Goal: Task Accomplishment & Management: Complete application form

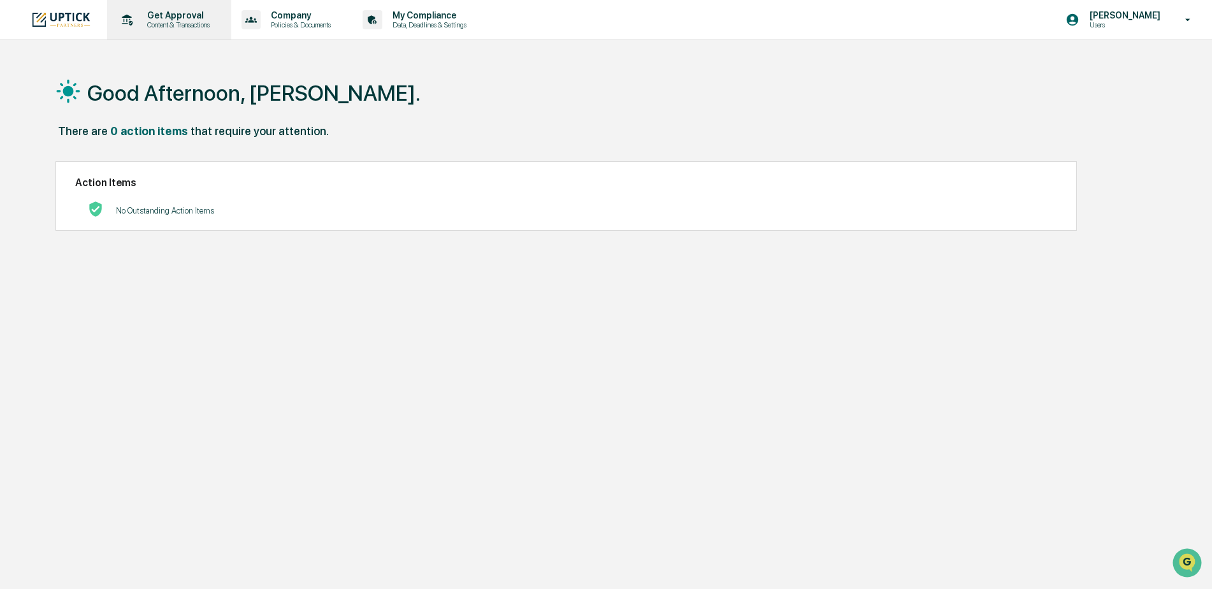
click at [187, 25] on p "Content & Transactions" at bounding box center [176, 24] width 79 height 9
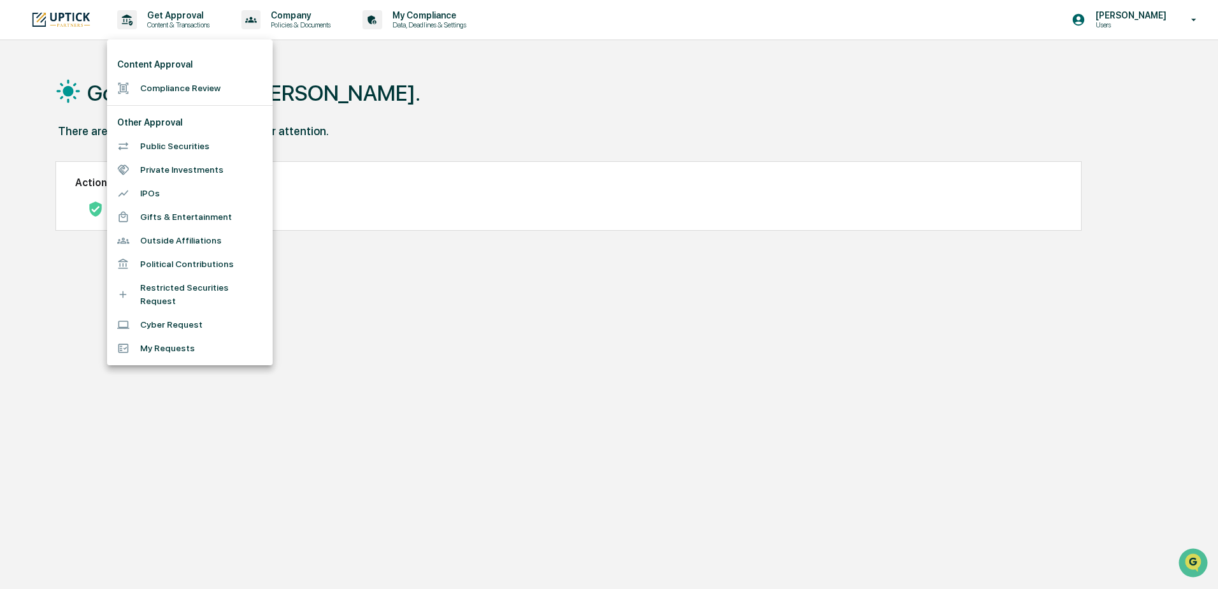
click at [192, 91] on li "Compliance Review" at bounding box center [190, 88] width 166 height 24
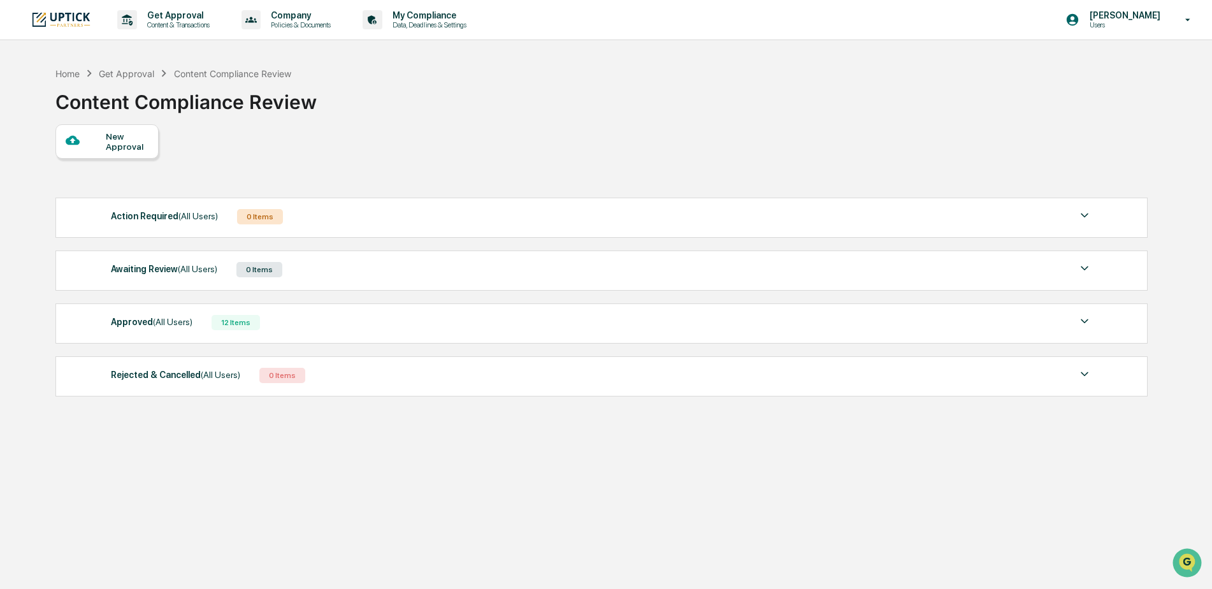
click at [130, 147] on div "New Approval" at bounding box center [127, 141] width 43 height 20
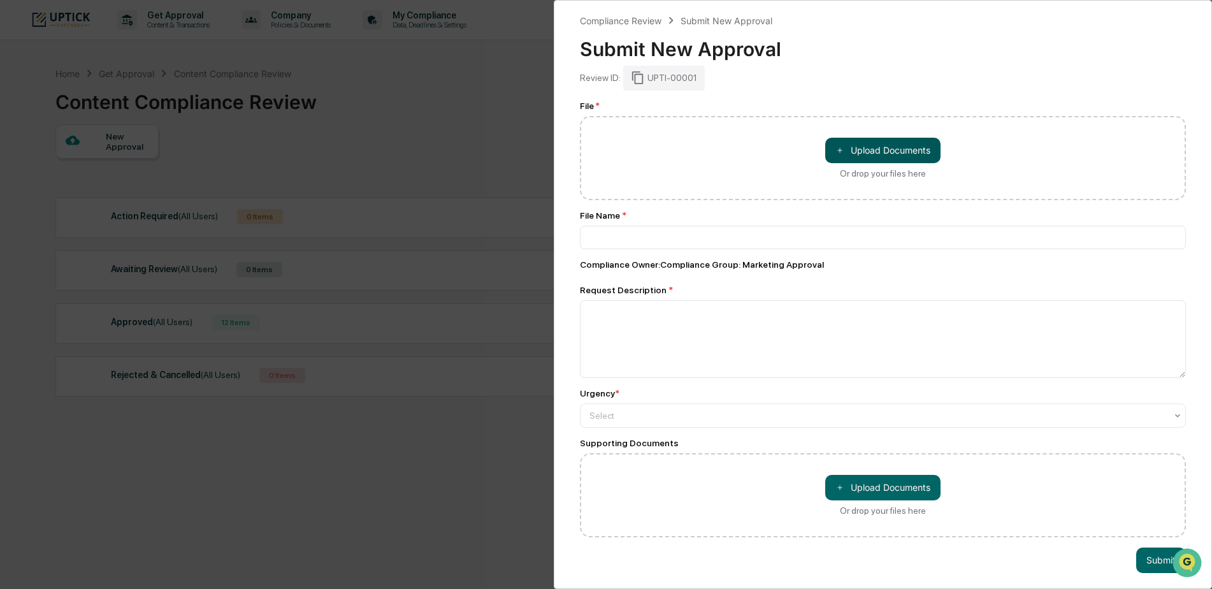
click at [850, 146] on button "＋ Upload Documents" at bounding box center [882, 150] width 115 height 25
click at [913, 154] on button "＋ Upload Documents" at bounding box center [882, 150] width 115 height 25
type input "**********"
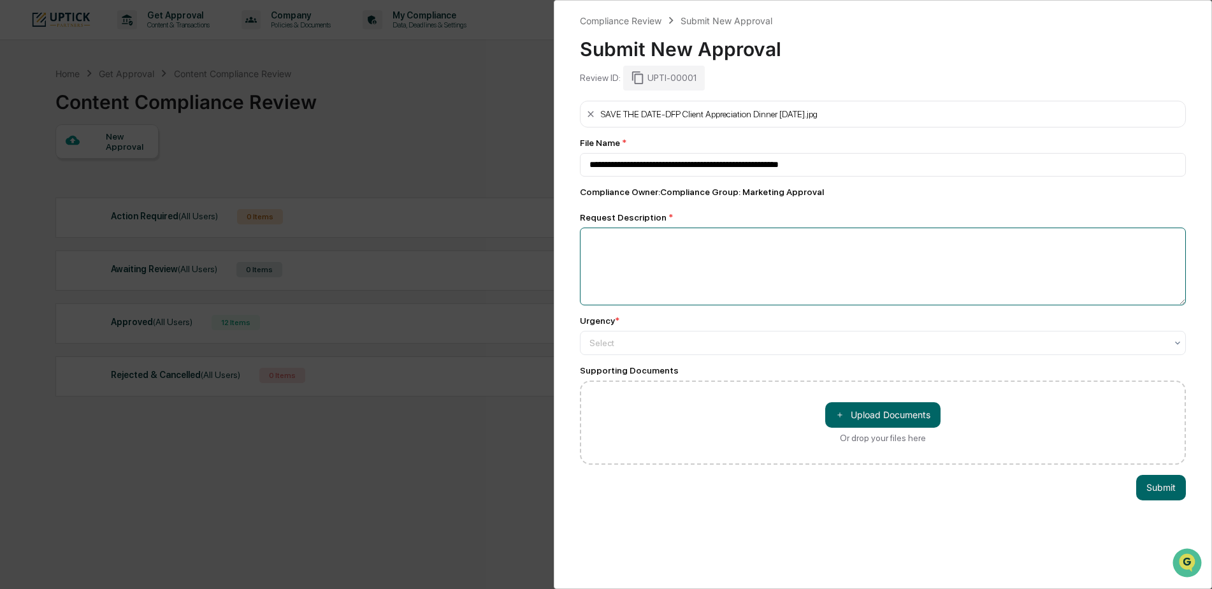
click at [774, 284] on textarea at bounding box center [883, 267] width 606 height 78
drag, startPoint x: 774, startPoint y: 284, endPoint x: 792, endPoint y: 270, distance: 23.6
click at [792, 270] on textarea at bounding box center [883, 267] width 606 height 78
type textarea "**********"
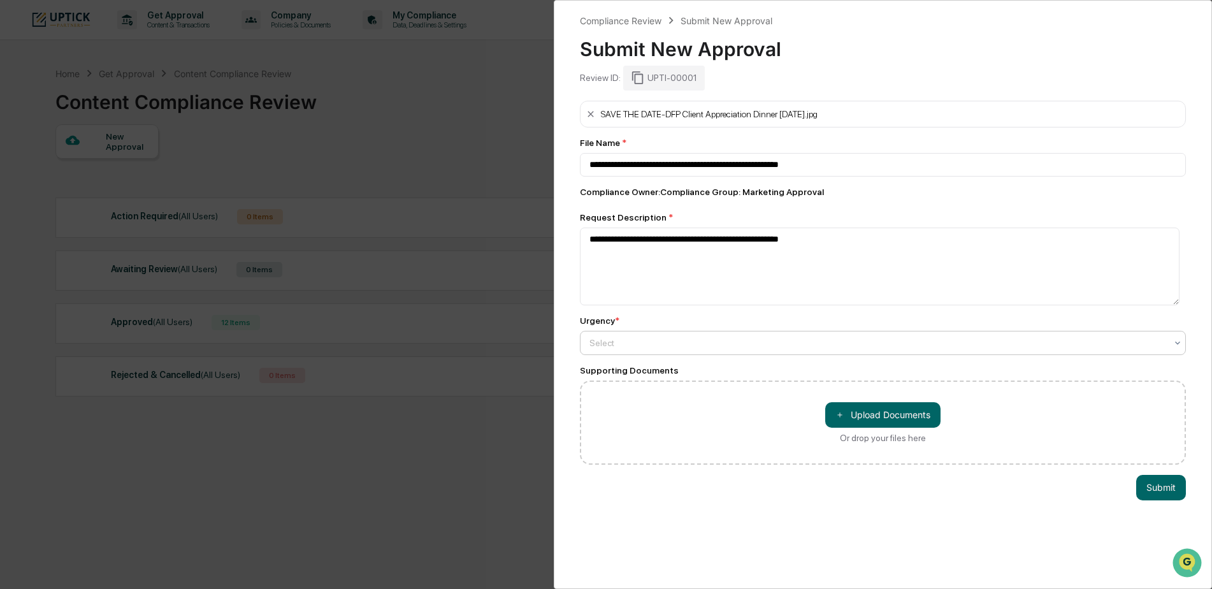
click at [707, 335] on div "Select" at bounding box center [877, 343] width 589 height 18
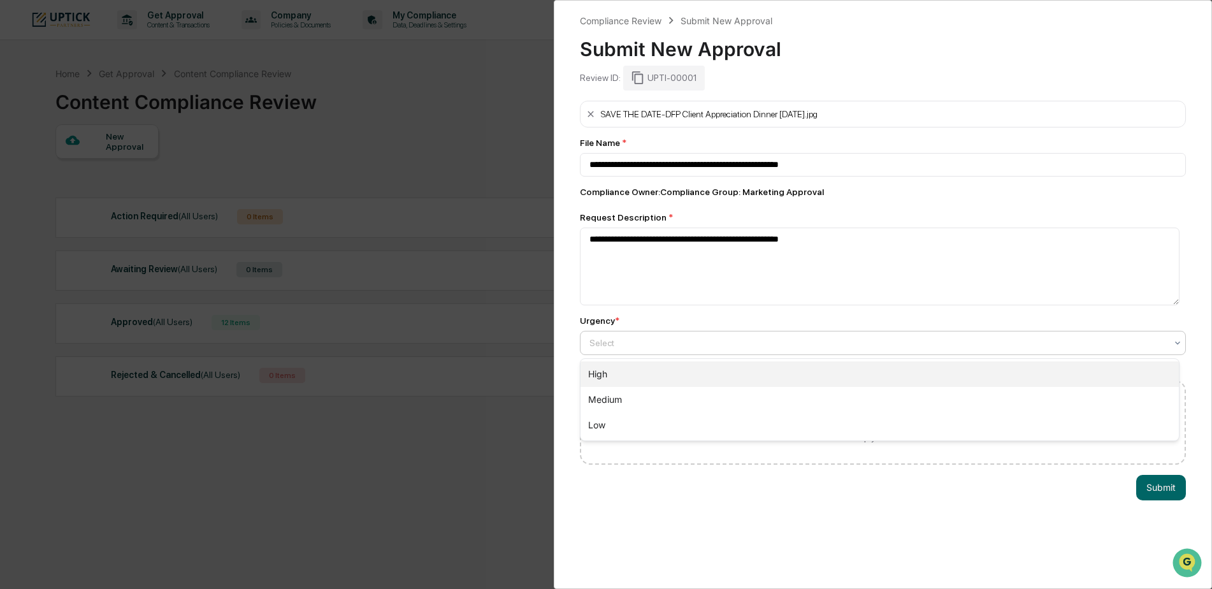
click at [679, 382] on div "High" at bounding box center [880, 373] width 598 height 25
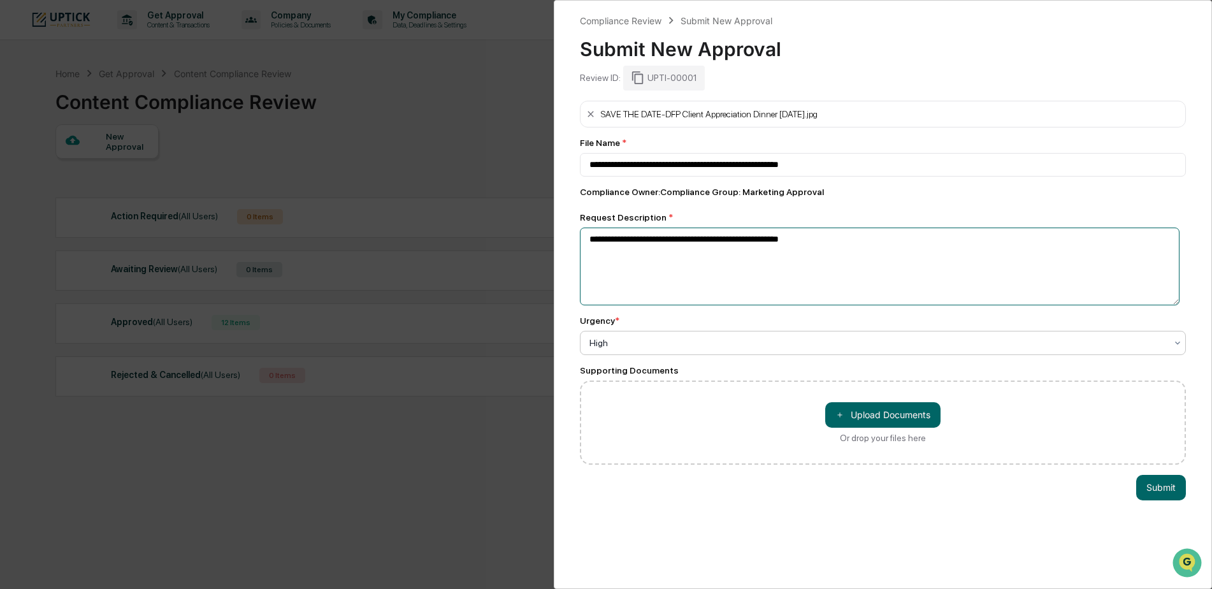
click at [797, 240] on textarea "**********" at bounding box center [880, 267] width 600 height 78
click at [623, 341] on div at bounding box center [877, 342] width 577 height 13
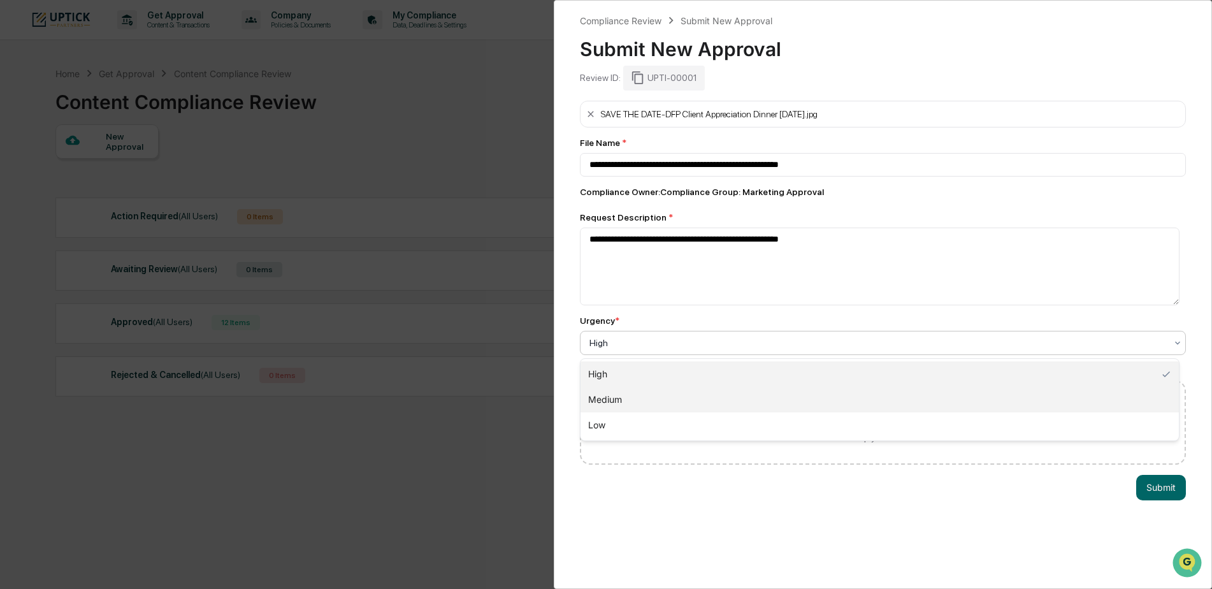
click at [633, 397] on div "Medium" at bounding box center [880, 399] width 598 height 25
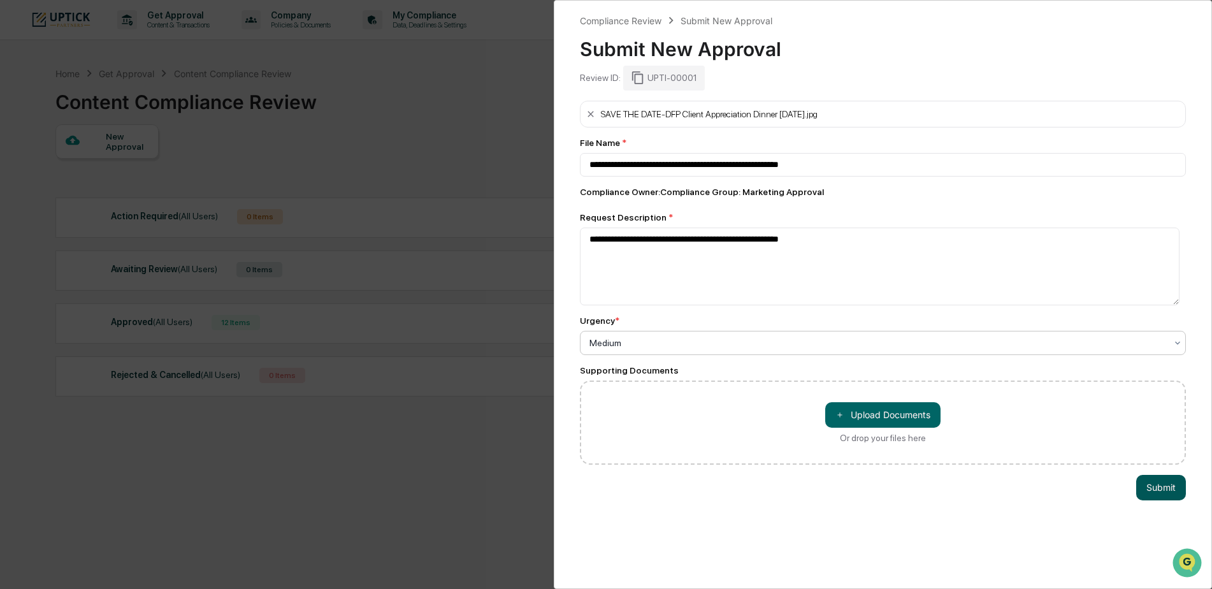
click at [1171, 491] on button "Submit" at bounding box center [1161, 487] width 50 height 25
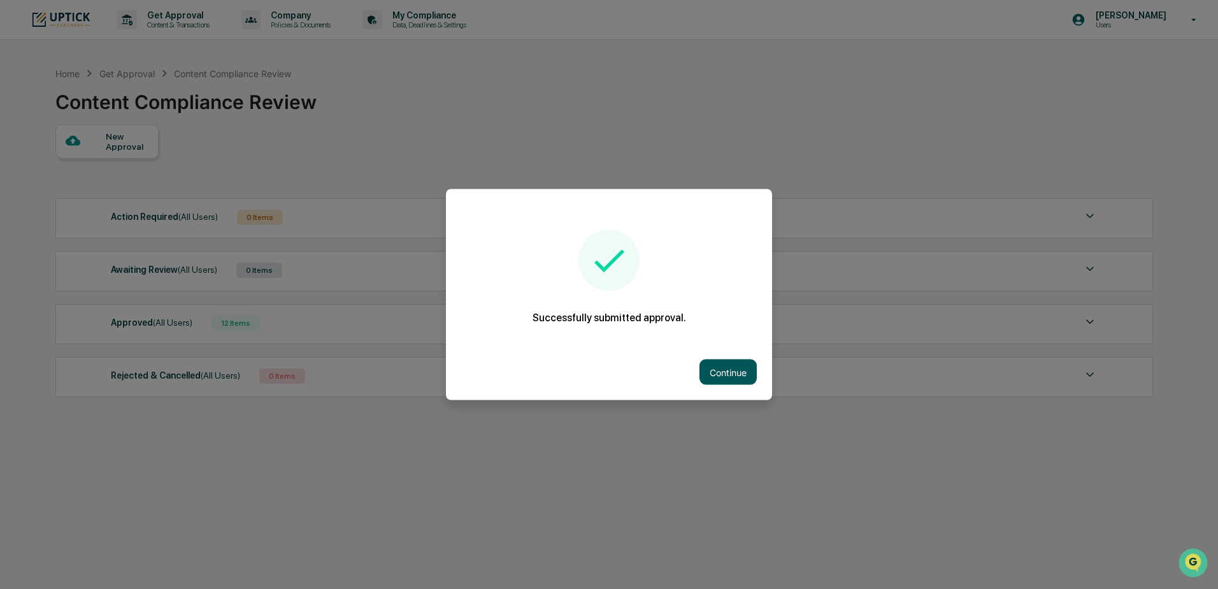
click at [719, 372] on button "Continue" at bounding box center [728, 371] width 57 height 25
